Goal: Navigation & Orientation: Find specific page/section

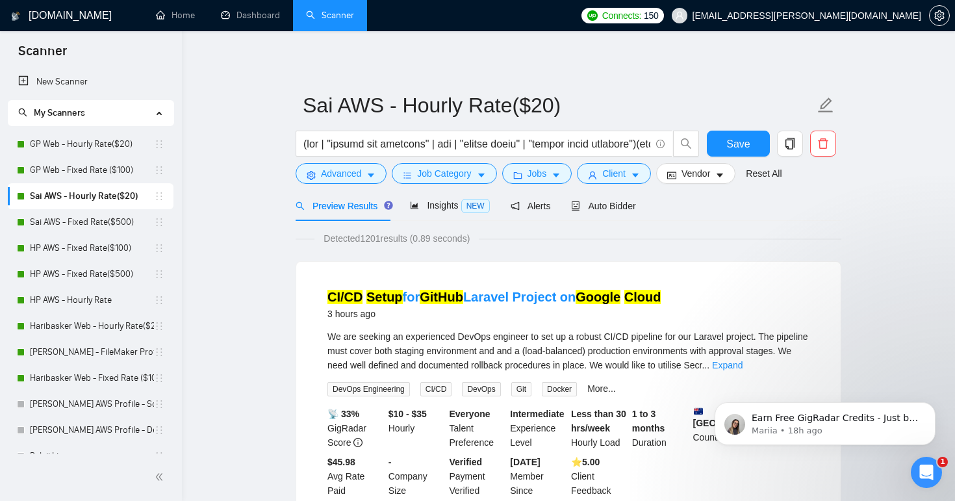
scroll to position [29, 0]
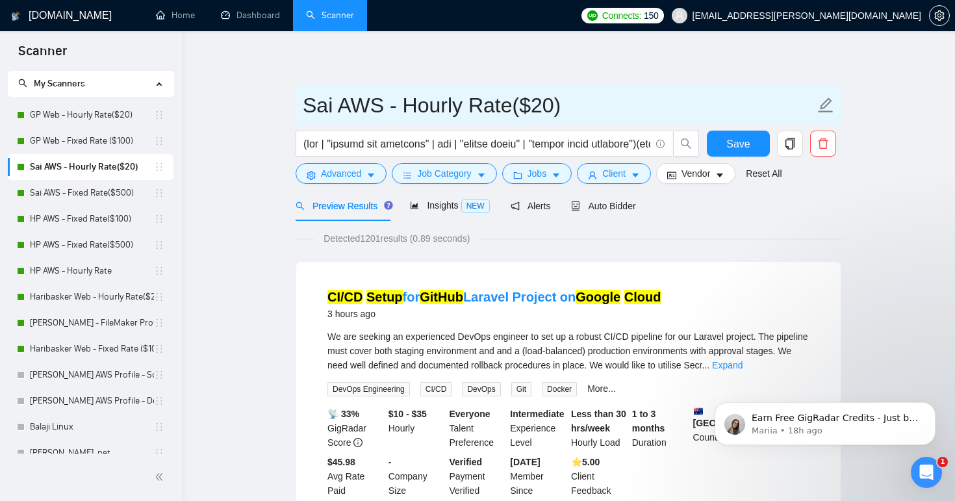
click at [516, 89] on input "Sai AWS - Hourly Rate($20)" at bounding box center [559, 105] width 512 height 32
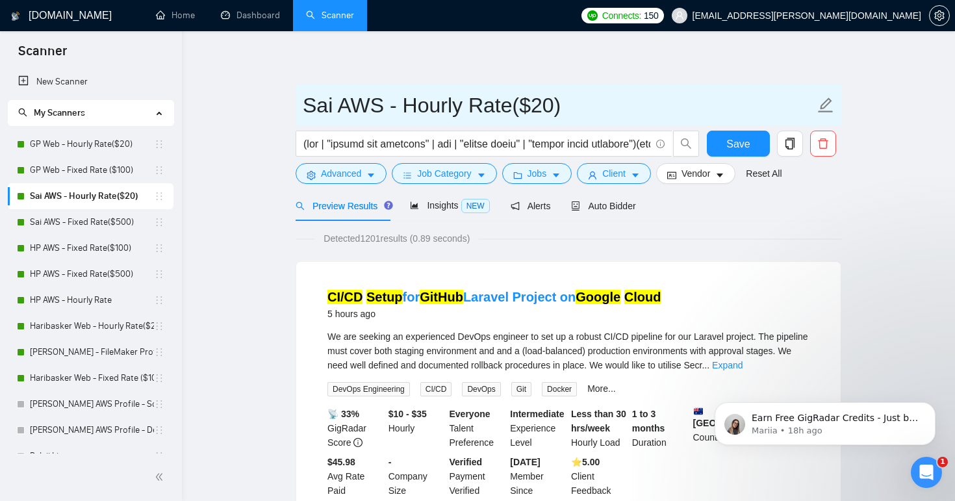
scroll to position [0, 0]
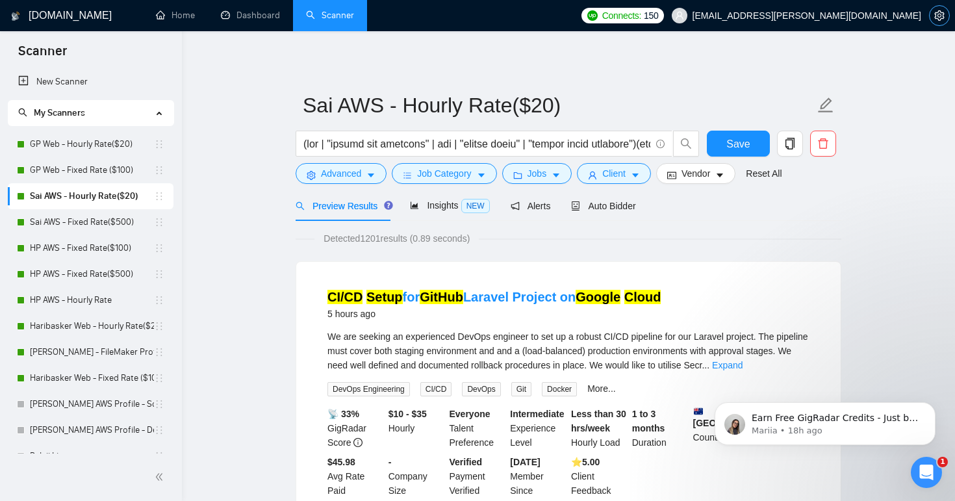
click at [938, 10] on icon "setting" at bounding box center [939, 15] width 10 height 10
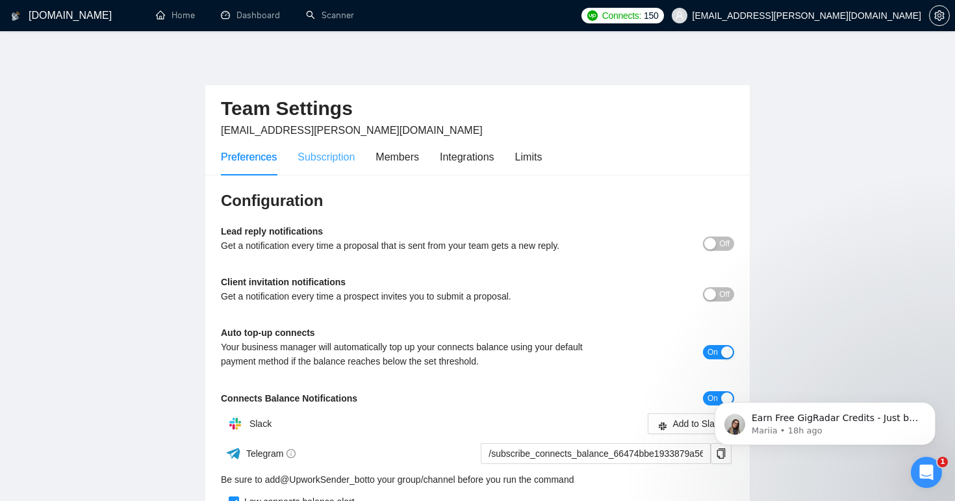
click at [346, 165] on div "Subscription" at bounding box center [326, 156] width 57 height 37
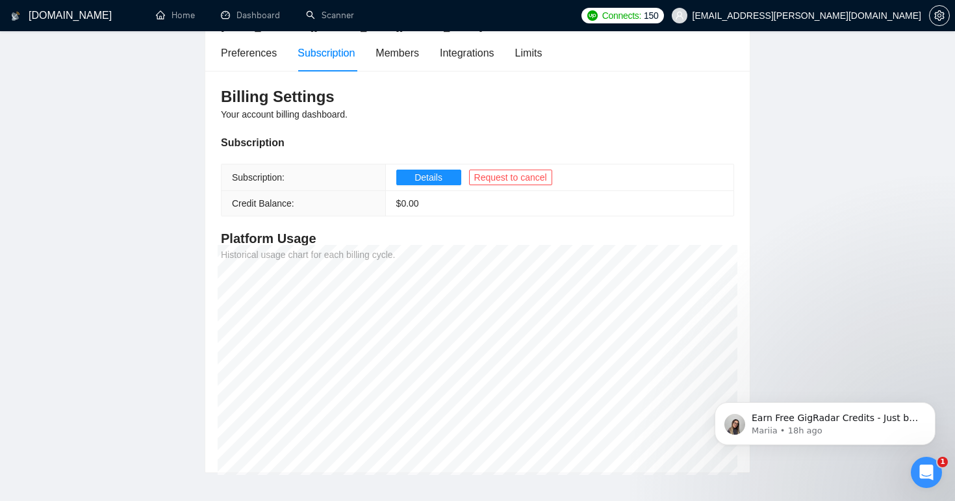
scroll to position [101, 0]
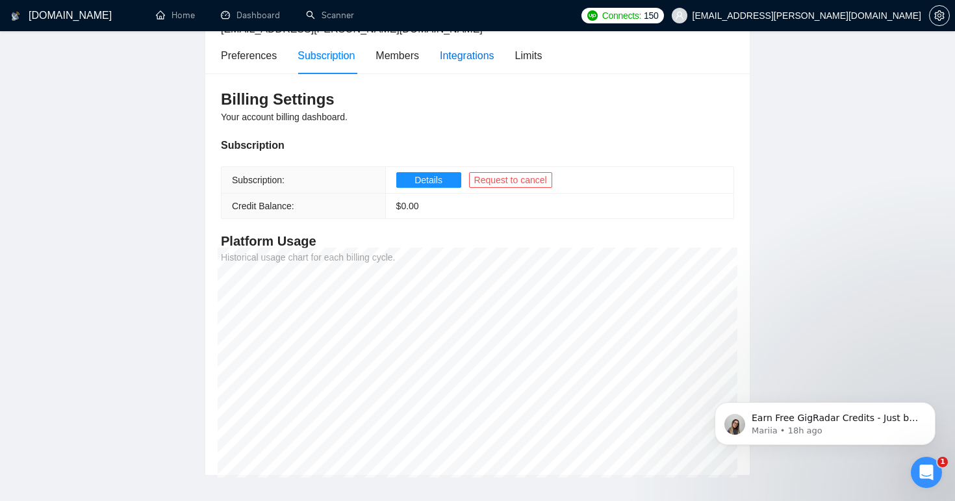
click at [473, 61] on div "Integrations" at bounding box center [467, 55] width 55 height 16
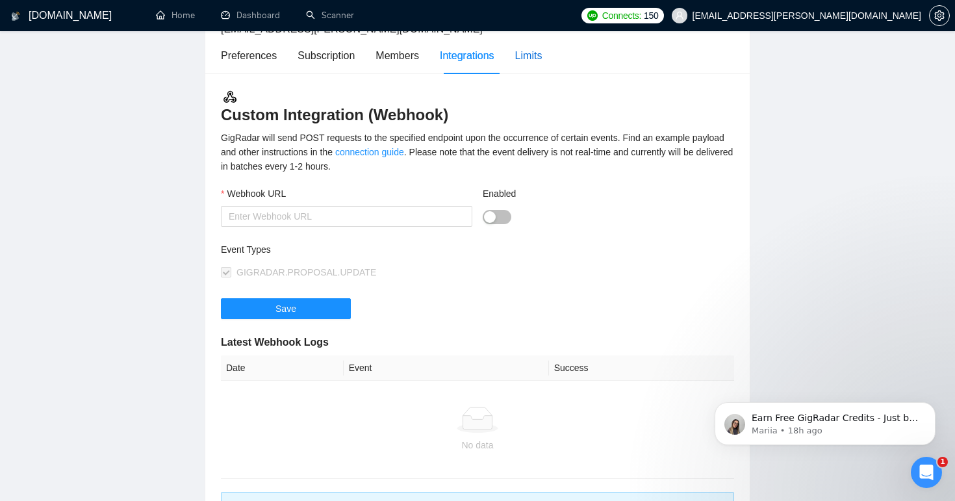
click at [540, 61] on div "Limits" at bounding box center [528, 55] width 27 height 16
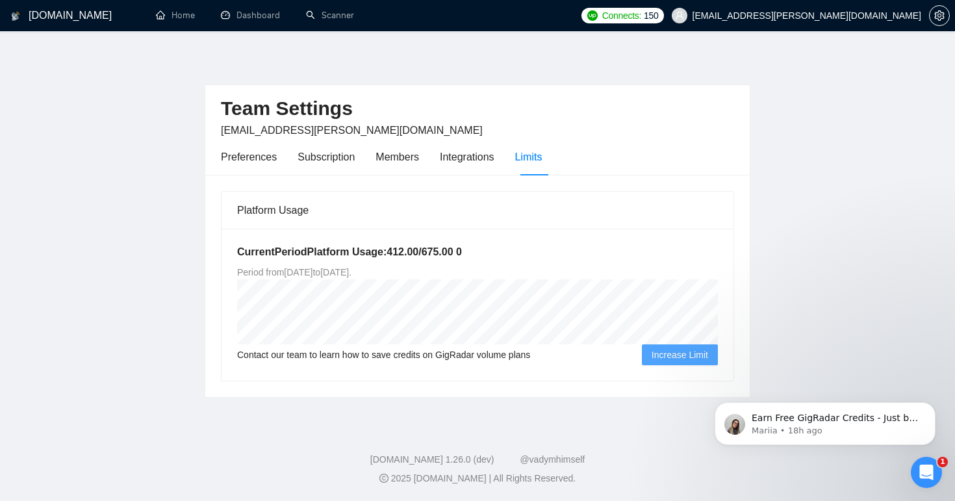
click at [672, 353] on span "Increase Limit" at bounding box center [680, 355] width 57 height 14
click at [679, 356] on span "Increase Limit" at bounding box center [680, 355] width 57 height 14
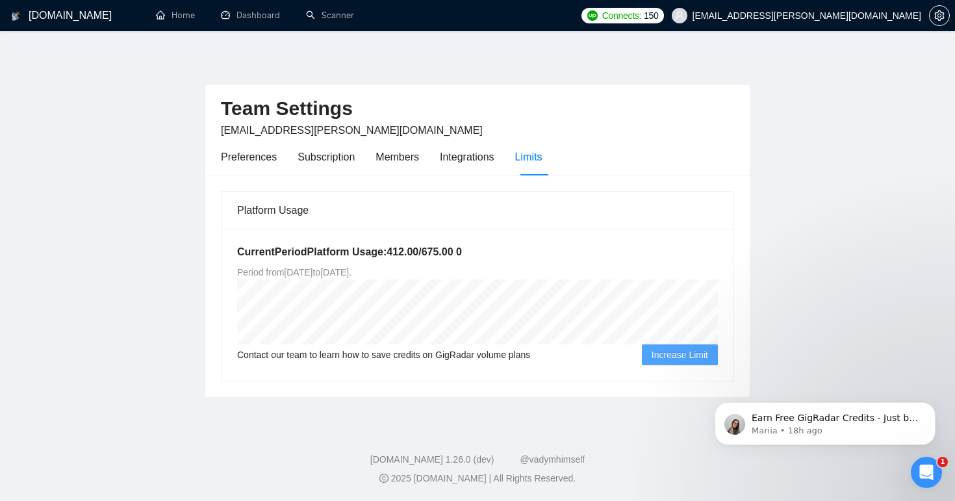
click at [679, 356] on span "Increase Limit" at bounding box center [680, 355] width 57 height 14
click at [713, 44] on div "[DOMAIN_NAME] Home Dashboard Scanner Connects: 150 [EMAIL_ADDRESS][PERSON_NAME]…" at bounding box center [477, 250] width 955 height 501
click at [330, 14] on link "Scanner" at bounding box center [330, 15] width 48 height 11
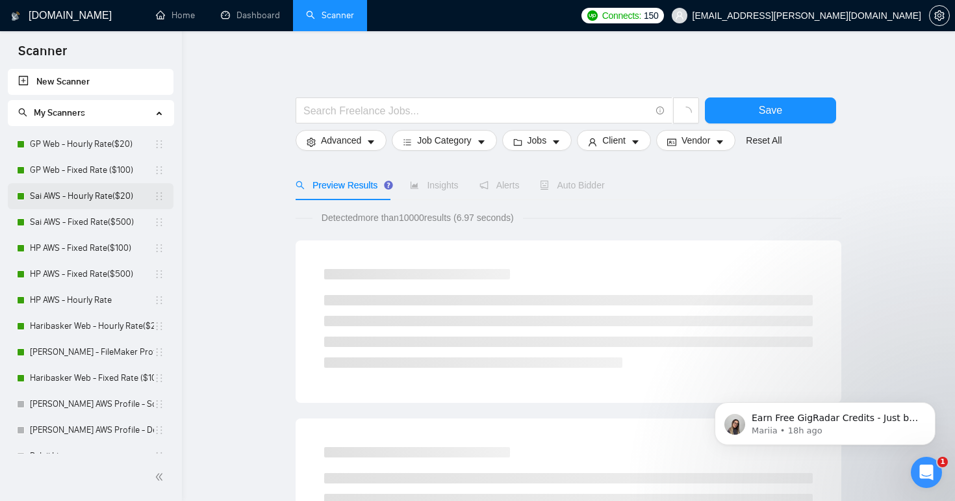
click at [73, 192] on link "Sai AWS - Hourly Rate($20)" at bounding box center [92, 196] width 124 height 26
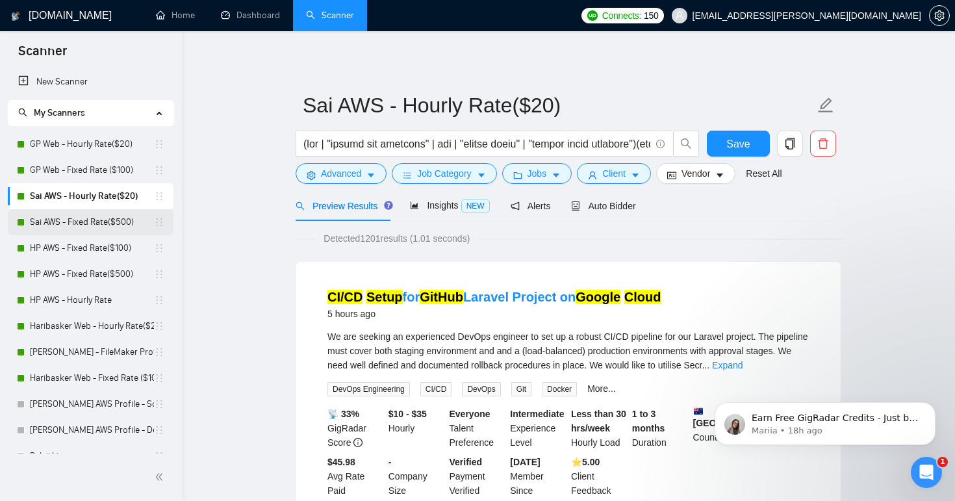
click at [120, 218] on link "Sai AWS - Fixed Rate($500)" at bounding box center [92, 222] width 124 height 26
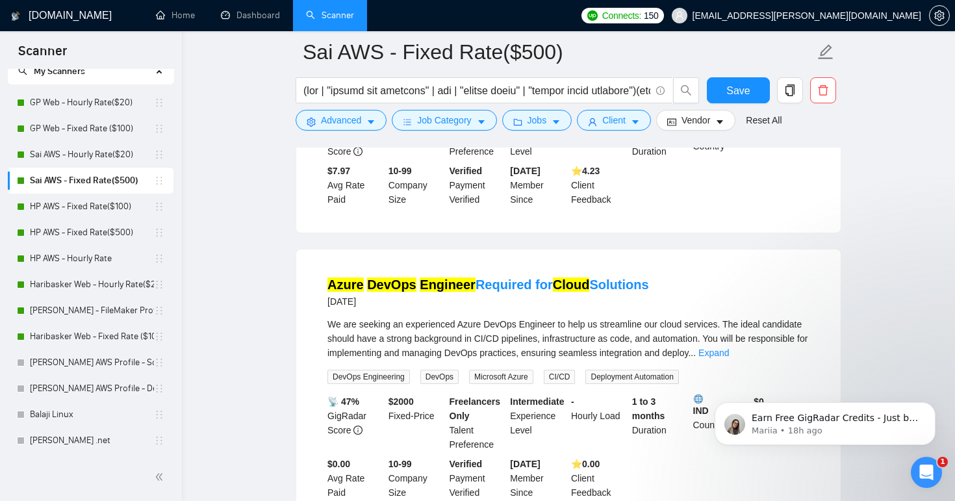
scroll to position [1127, 0]
